Goal: Find specific page/section: Find specific page/section

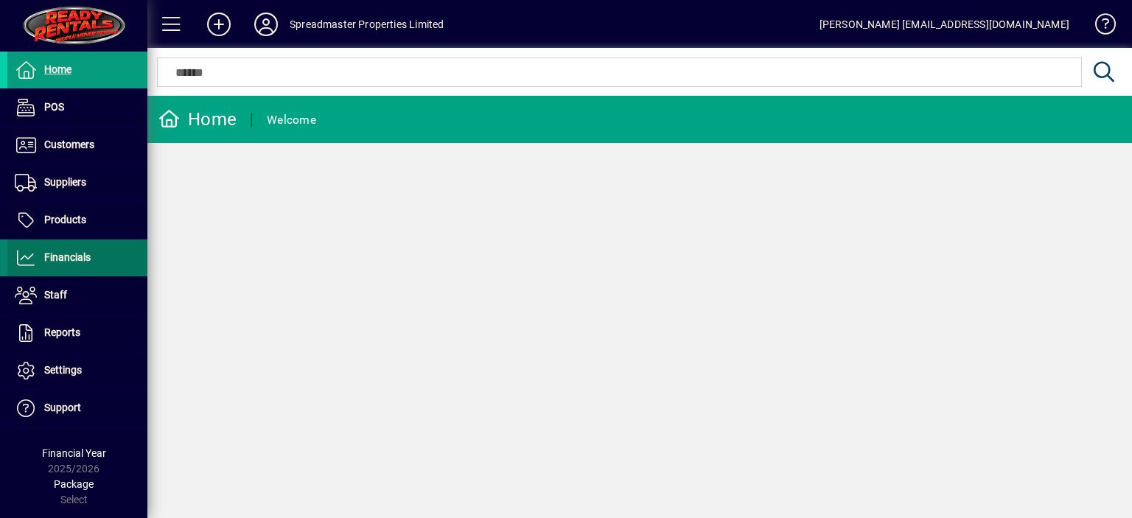
click at [74, 256] on span "Financials" at bounding box center [67, 257] width 46 height 12
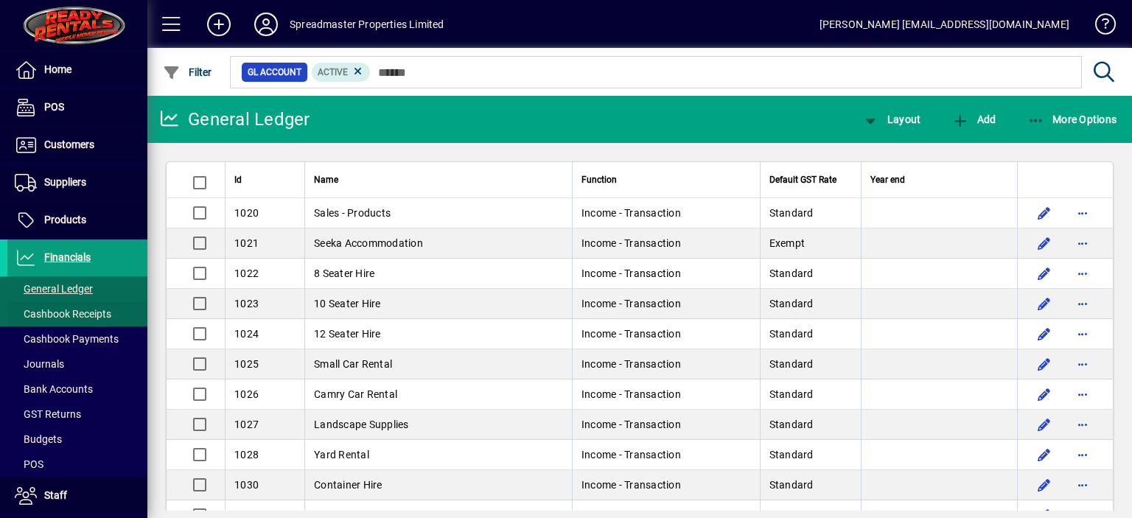
click at [76, 312] on span "Cashbook Receipts" at bounding box center [63, 314] width 97 height 12
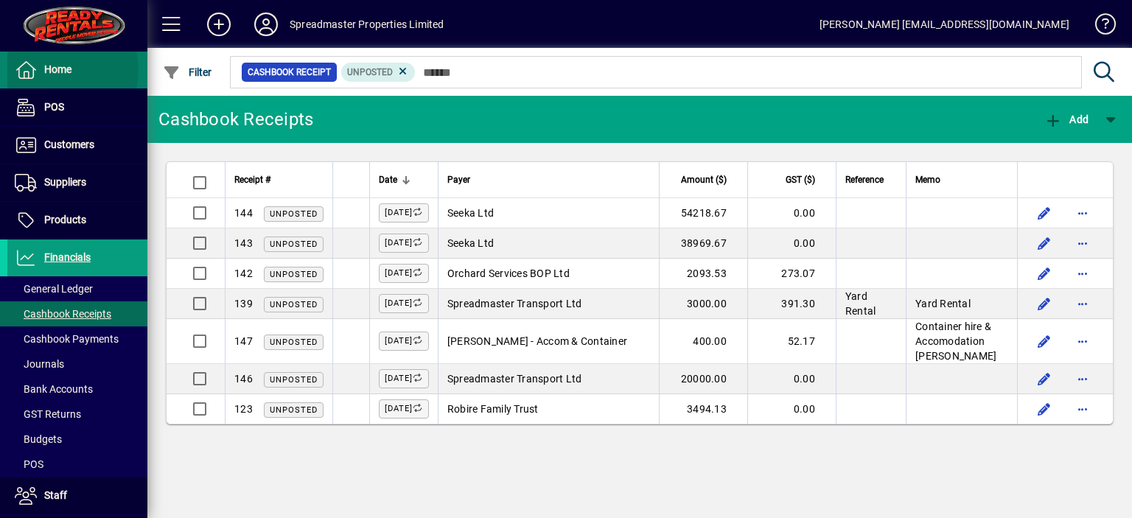
click at [60, 70] on span "Home" at bounding box center [57, 69] width 27 height 12
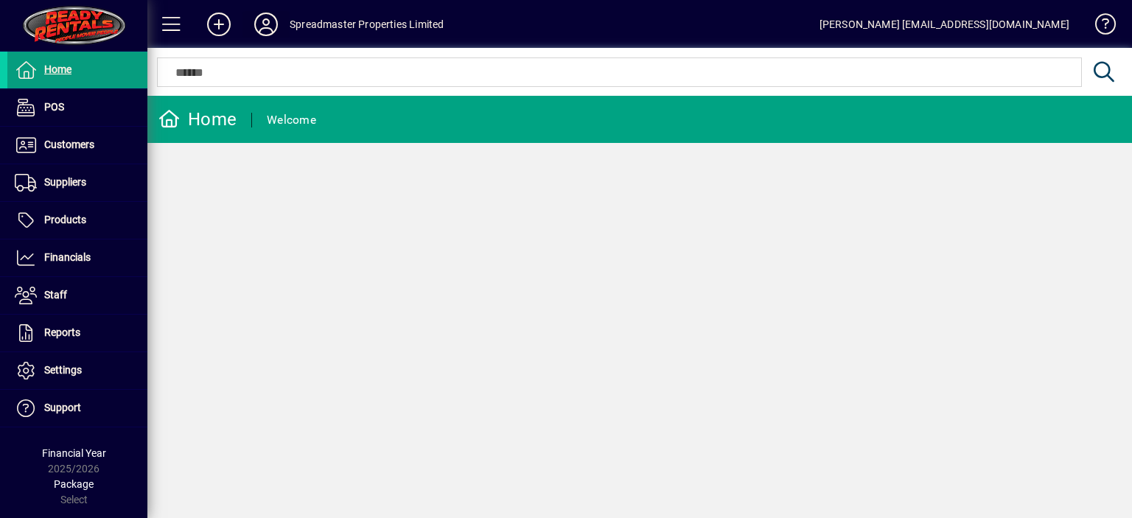
click at [270, 28] on icon at bounding box center [265, 25] width 29 height 24
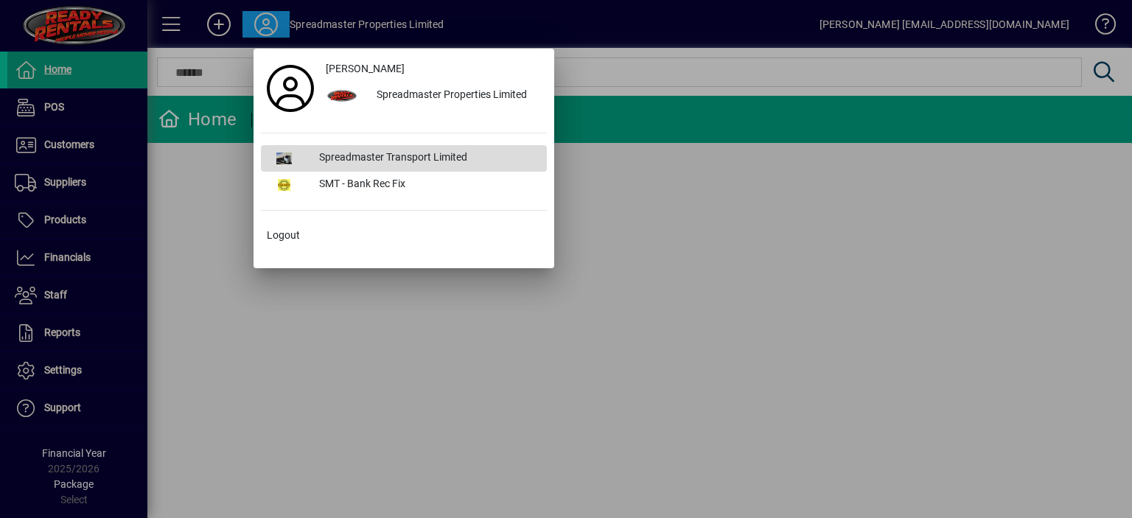
click at [341, 153] on div "Spreadmaster Transport Limited" at bounding box center [427, 158] width 240 height 27
